Goal: Task Accomplishment & Management: Manage account settings

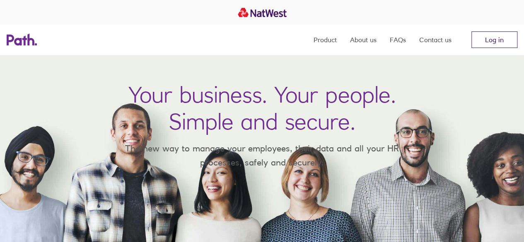
click at [507, 39] on link "Log in" at bounding box center [494, 39] width 46 height 17
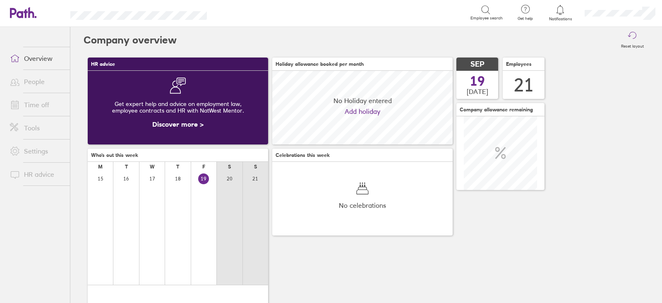
scroll to position [73, 180]
click at [32, 103] on link "Time off" at bounding box center [36, 104] width 67 height 17
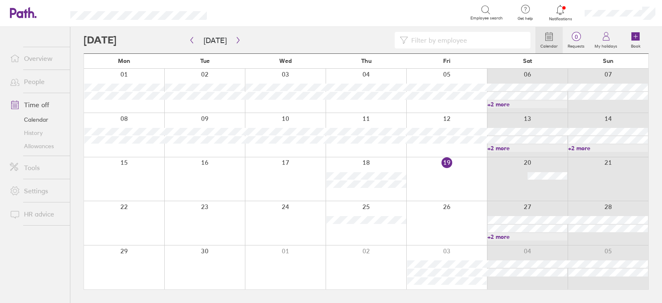
click at [519, 237] on link "+2 more" at bounding box center [528, 236] width 80 height 7
